Goal: Contribute content: Contribute content

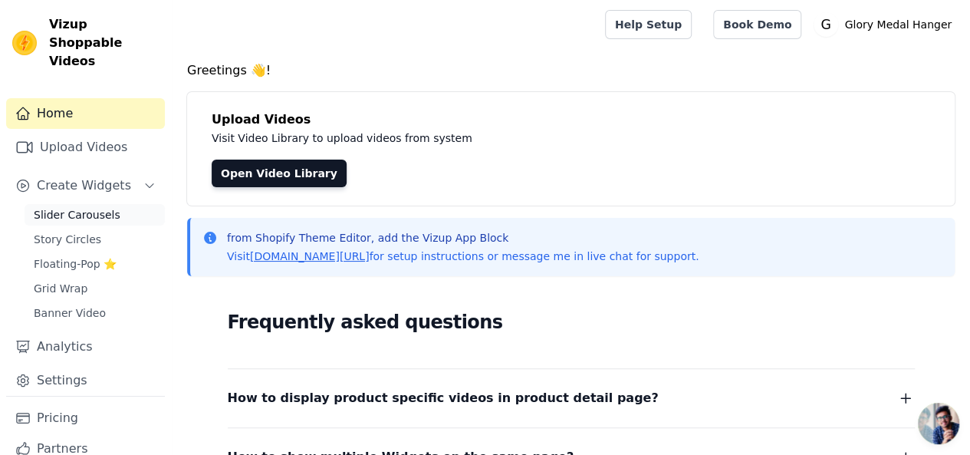
click at [100, 207] on span "Slider Carousels" at bounding box center [77, 214] width 87 height 15
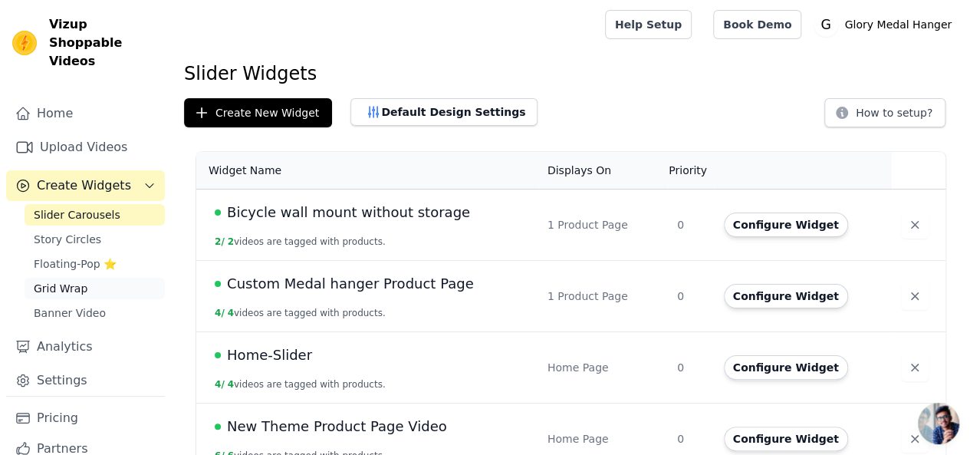
scroll to position [33, 0]
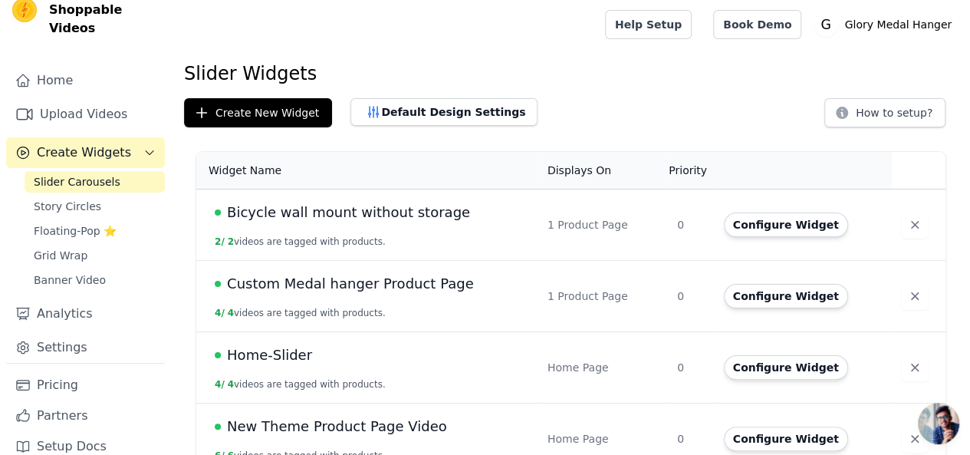
click at [89, 200] on div "Slider Carousels Story Circles Floating-Pop ⭐ Grid Wrap Banner Video" at bounding box center [95, 231] width 140 height 120
click at [89, 199] on span "Story Circles" at bounding box center [67, 206] width 67 height 15
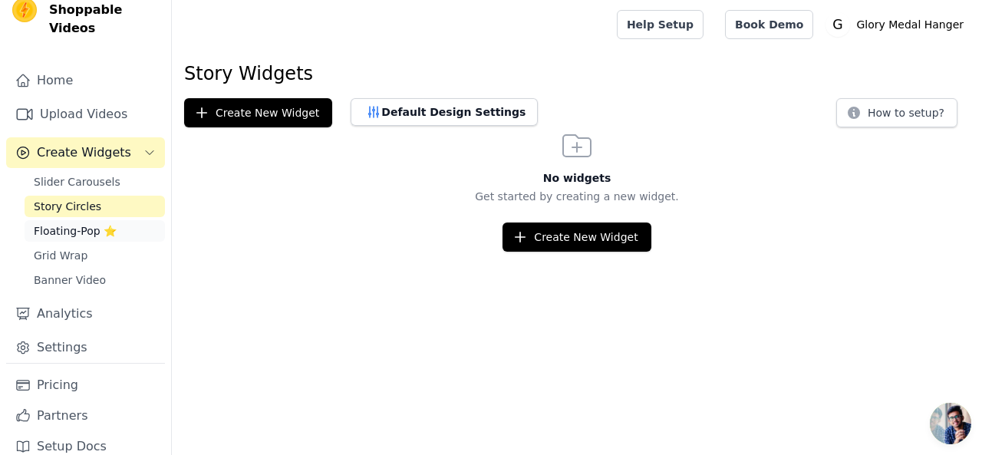
click at [84, 223] on span "Floating-Pop ⭐" at bounding box center [75, 230] width 83 height 15
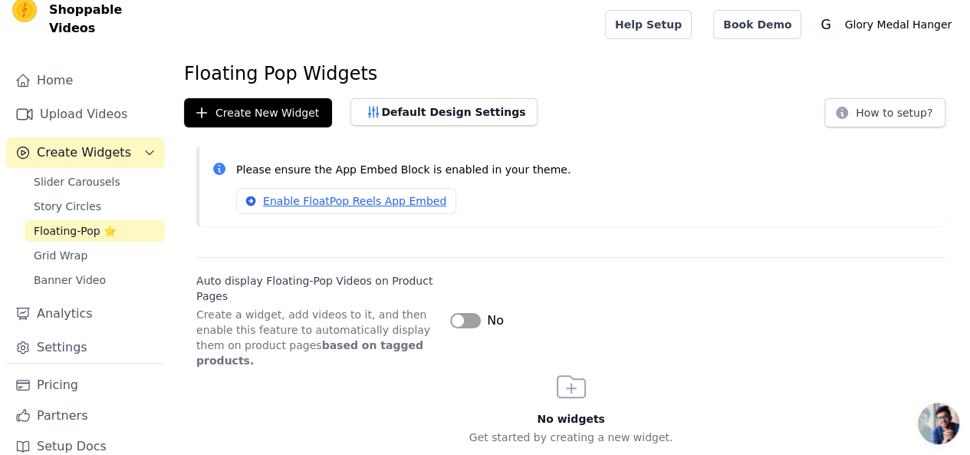
click at [69, 248] on div "Slider Carousels Story Circles Floating-Pop ⭐ Grid Wrap Banner Video" at bounding box center [95, 231] width 140 height 120
click at [69, 248] on span "Grid Wrap" at bounding box center [61, 255] width 54 height 15
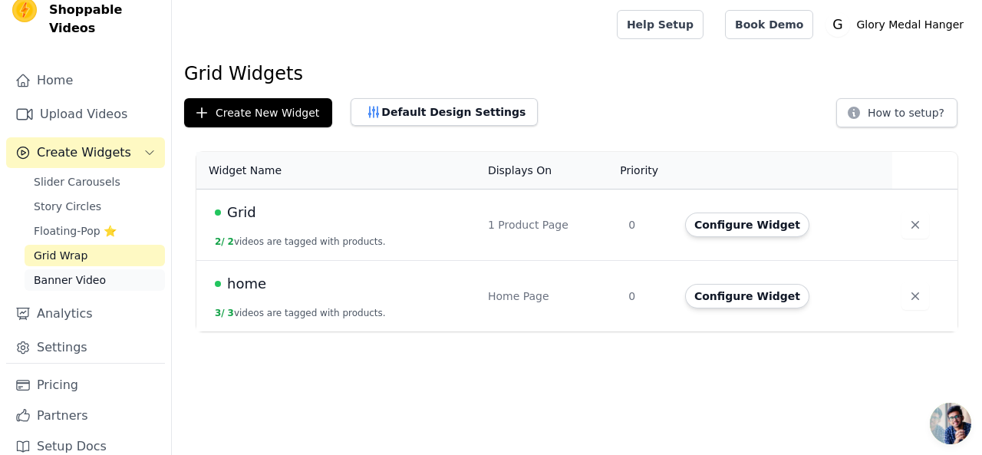
click at [68, 272] on span "Banner Video" at bounding box center [70, 279] width 72 height 15
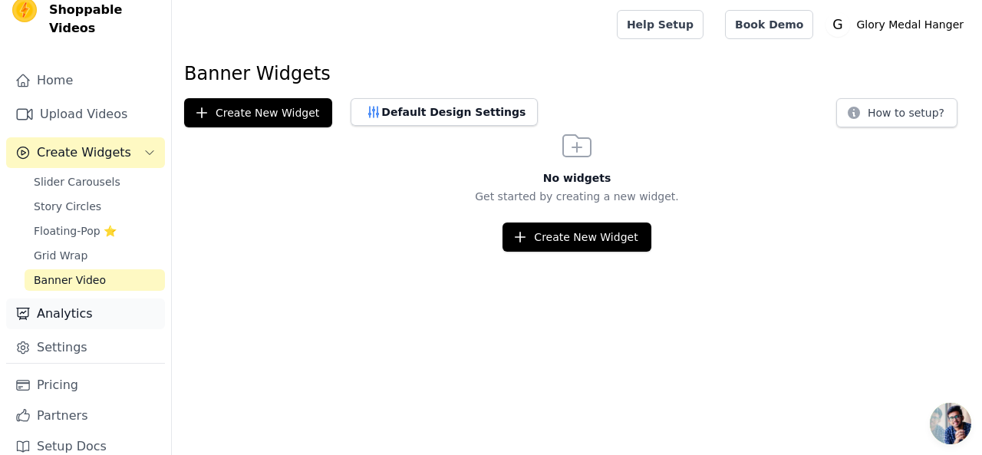
click at [76, 300] on link "Analytics" at bounding box center [85, 313] width 159 height 31
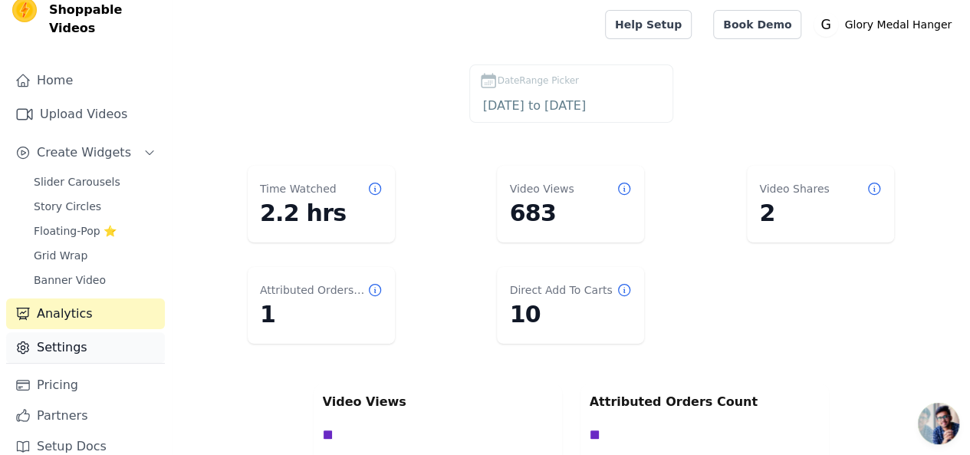
click at [83, 332] on link "Settings" at bounding box center [85, 347] width 159 height 31
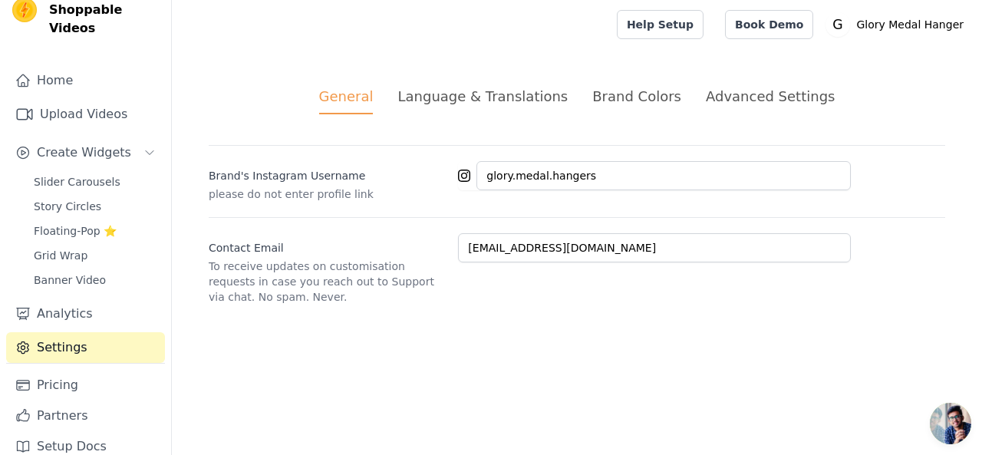
click at [64, 151] on div "Home Upload Videos Create Widgets Slider Carousels Story Circles Floating-Pop ⭐…" at bounding box center [85, 214] width 159 height 298
click at [66, 99] on link "Upload Videos" at bounding box center [85, 114] width 159 height 31
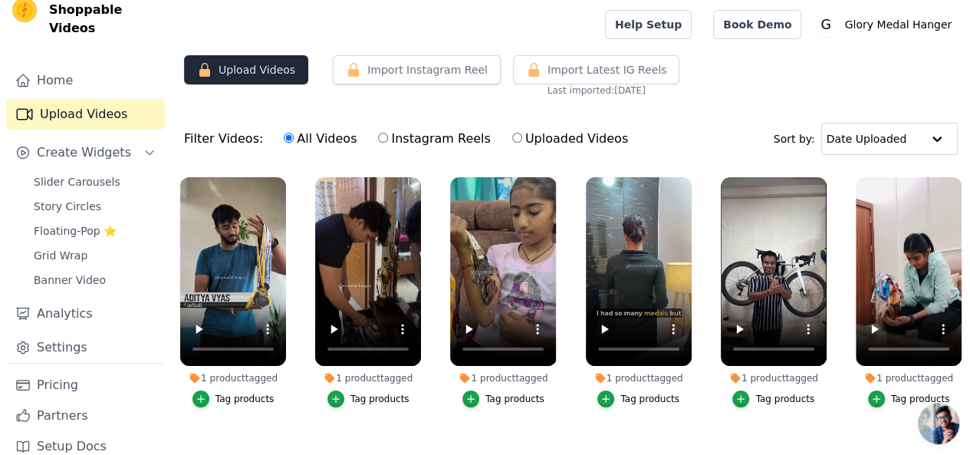
click at [281, 74] on button "Upload Videos" at bounding box center [246, 69] width 124 height 29
click at [204, 67] on icon "button" at bounding box center [204, 69] width 15 height 15
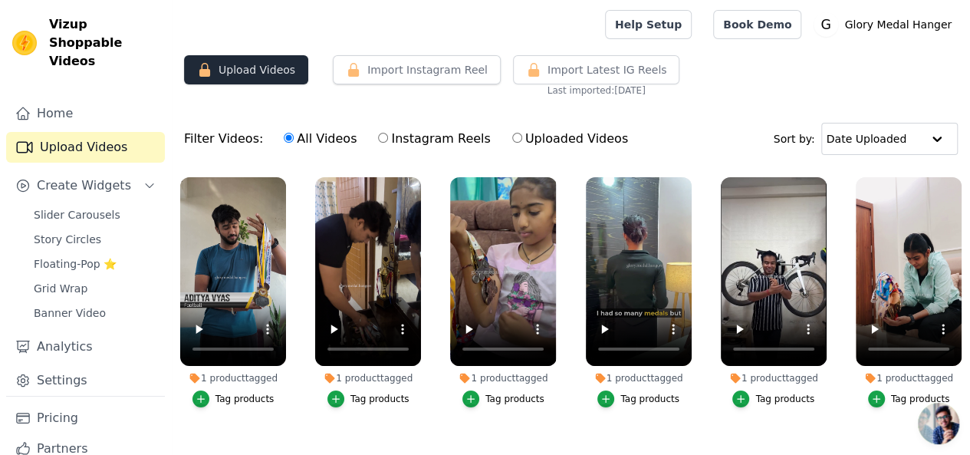
click at [272, 73] on button "Upload Videos" at bounding box center [246, 69] width 124 height 29
click at [377, 68] on button "Import Instagram Reel" at bounding box center [417, 69] width 168 height 29
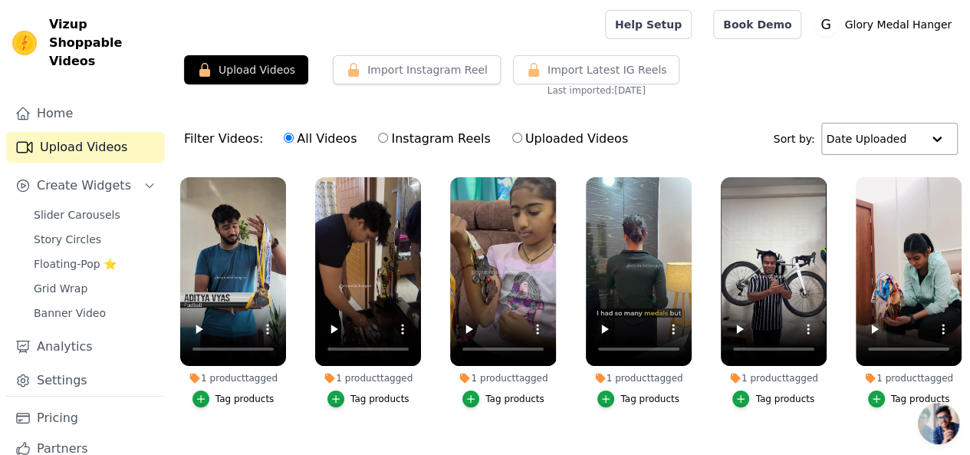
click at [916, 135] on input "text" at bounding box center [874, 138] width 95 height 31
click at [885, 77] on div "Upload Videos Import Instagram Reel Import Latest Instagram Reels Import Latest…" at bounding box center [571, 75] width 798 height 41
click at [41, 98] on link "Home" at bounding box center [85, 113] width 159 height 31
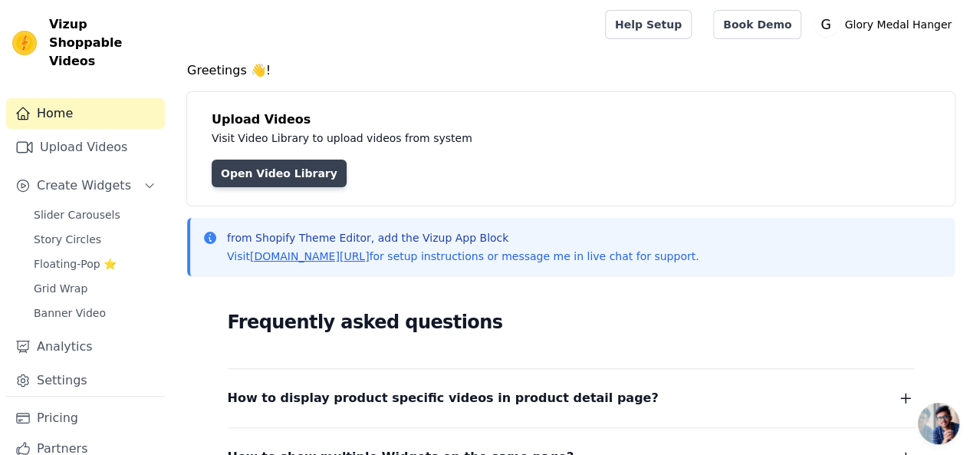
click at [258, 169] on link "Open Video Library" at bounding box center [279, 174] width 135 height 28
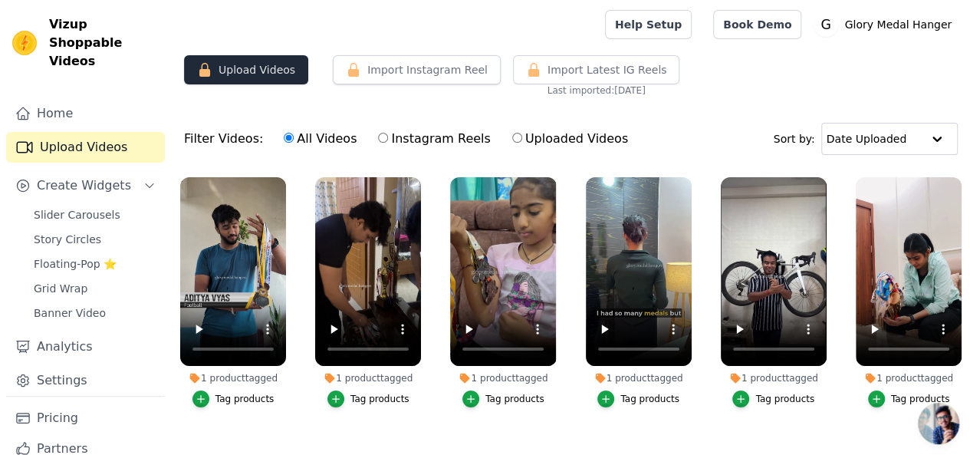
click at [239, 78] on button "Upload Videos" at bounding box center [246, 69] width 124 height 29
